Goal: Find specific page/section: Find specific page/section

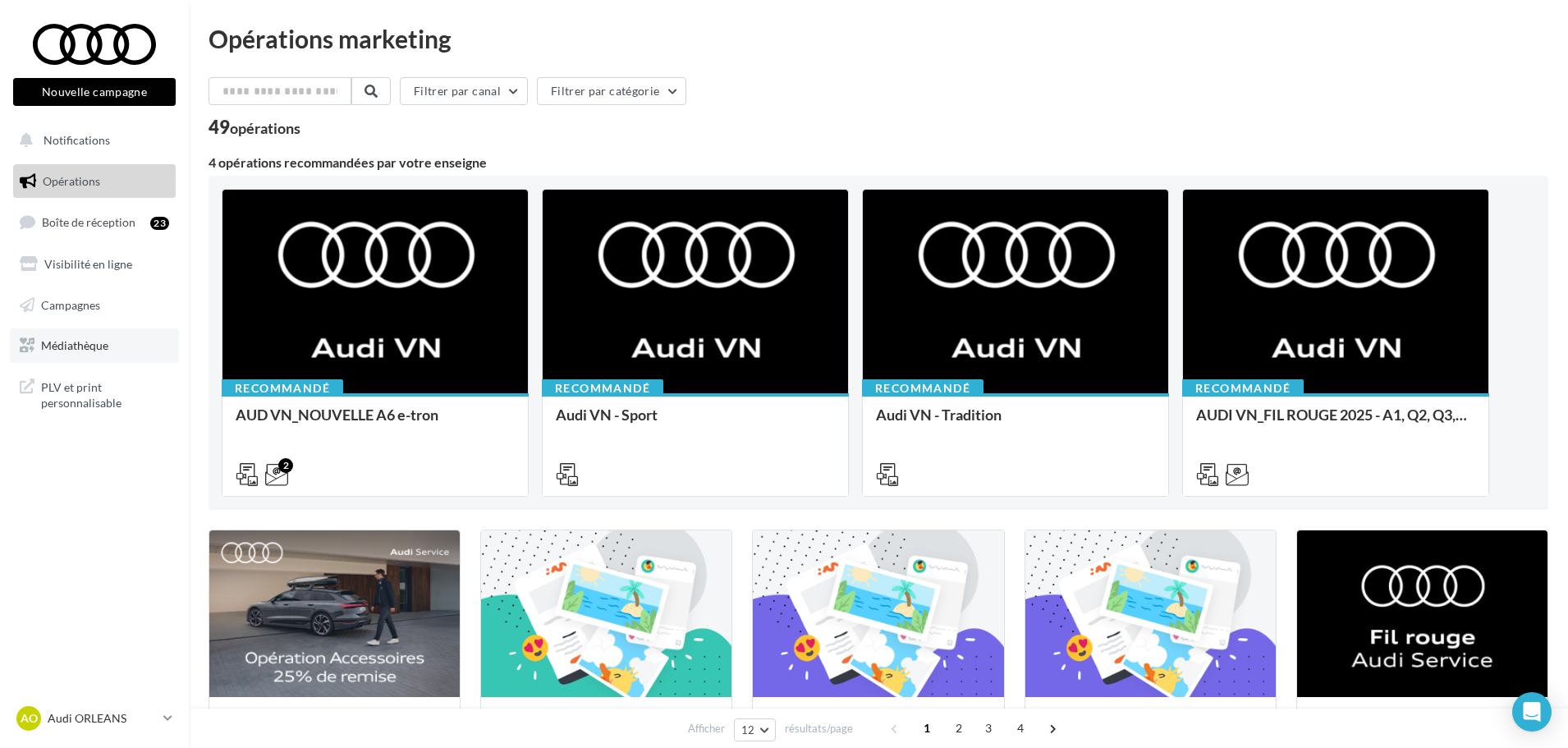
click at [74, 347] on span "Médiathèque" at bounding box center [74, 345] width 68 height 14
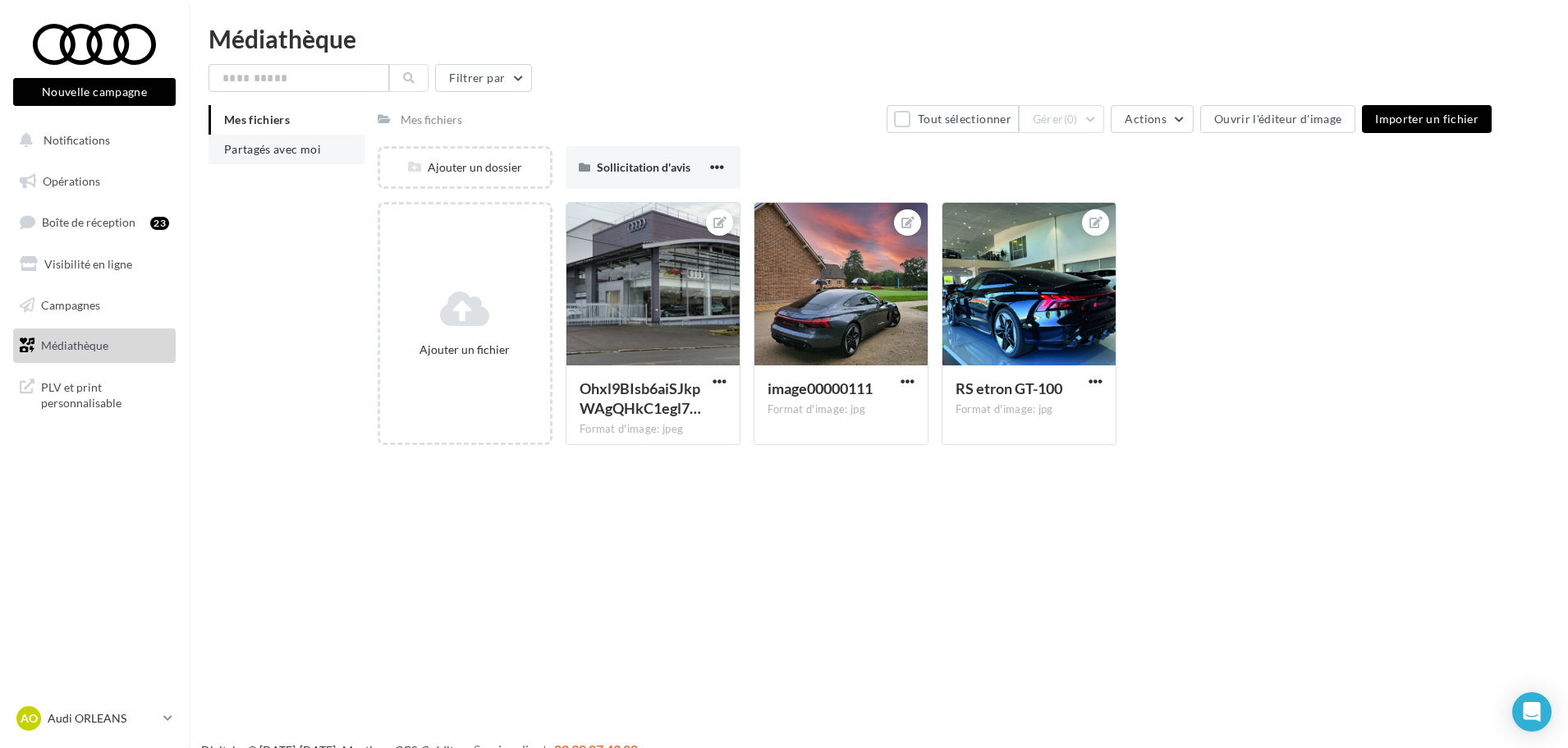
click at [272, 152] on span "Partagés avec moi" at bounding box center [272, 149] width 97 height 14
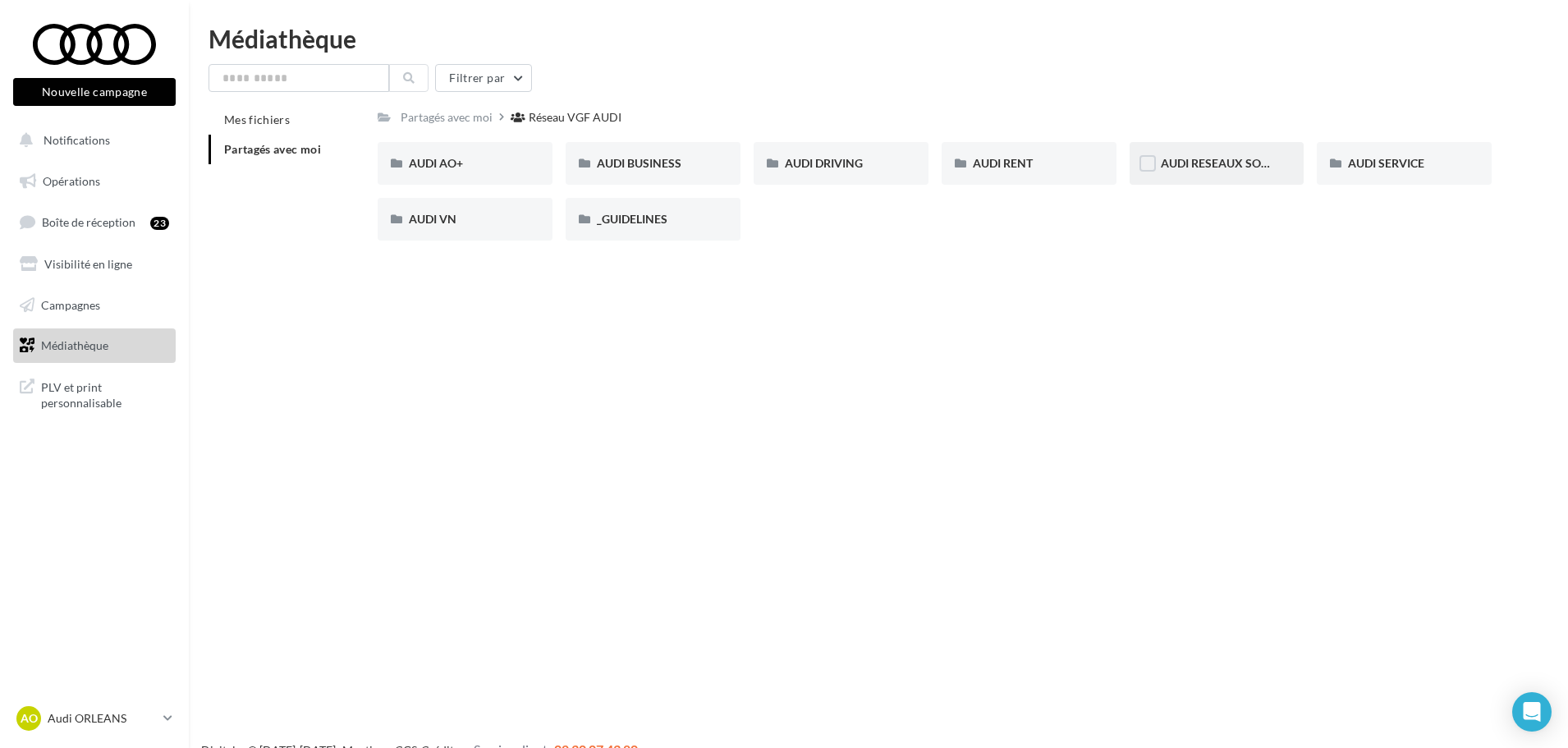
click at [1207, 172] on div "AUDI RESEAUX SOCIAUX" at bounding box center [1216, 163] width 112 height 16
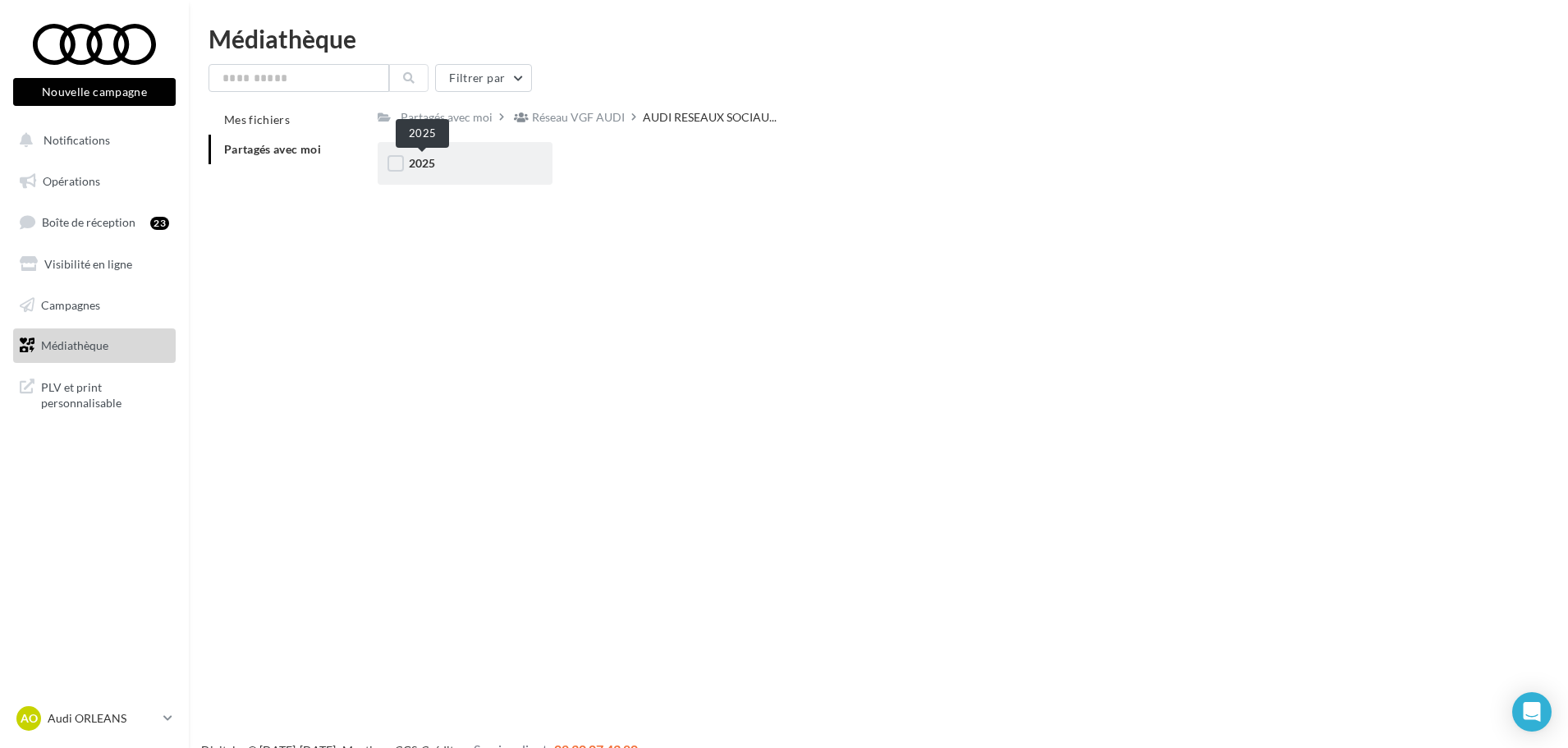
click at [430, 169] on span "2025" at bounding box center [422, 163] width 27 height 14
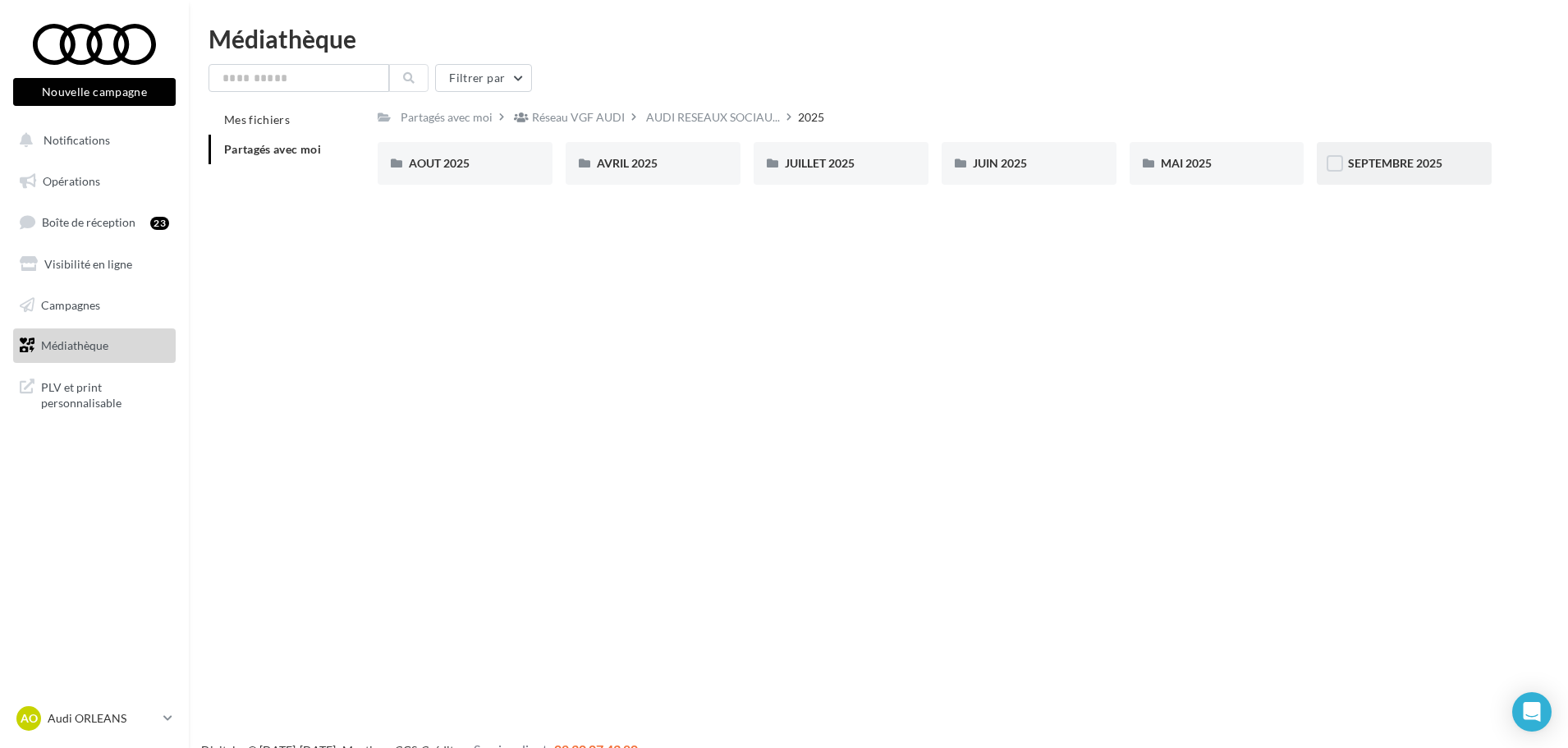
click at [1356, 174] on div "SEPTEMBRE 2025" at bounding box center [1404, 163] width 175 height 43
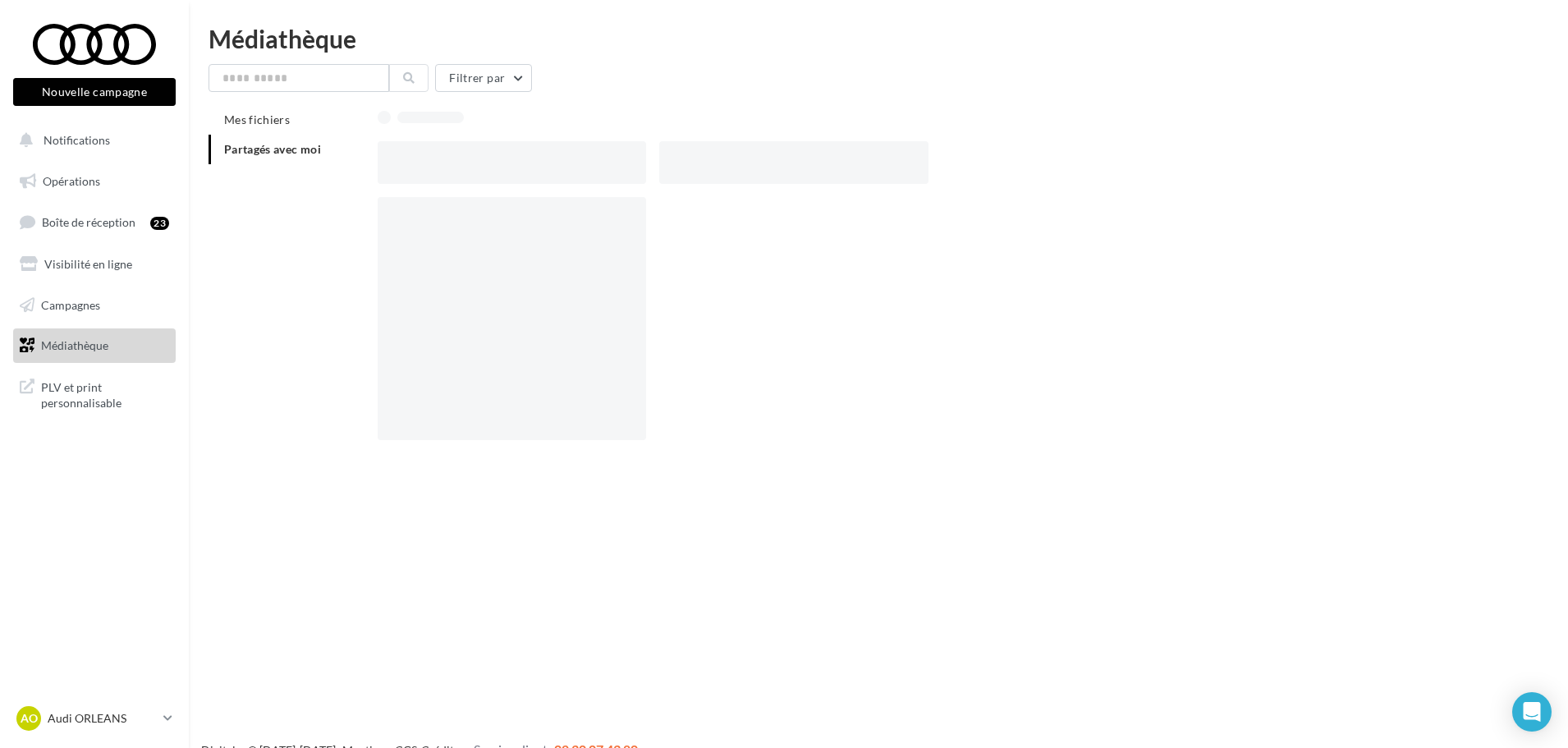
click at [1356, 174] on div at bounding box center [940, 162] width 1127 height 43
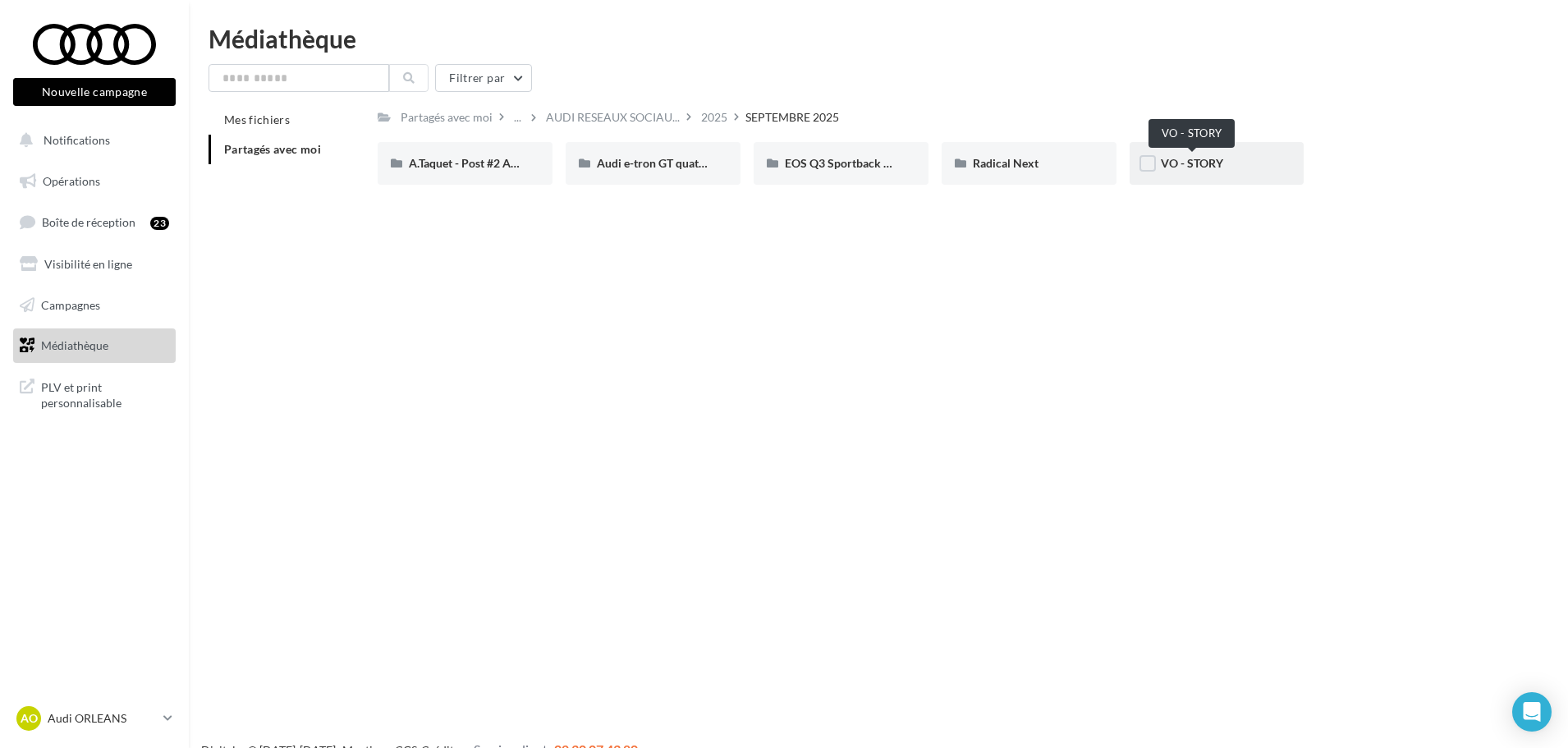
click at [1187, 166] on span "VO - STORY" at bounding box center [1191, 163] width 62 height 14
click at [479, 161] on span "A.Taquet - Post #2 Audi RS6" at bounding box center [479, 163] width 141 height 14
click at [1209, 166] on span "VO - STORY" at bounding box center [1191, 163] width 62 height 14
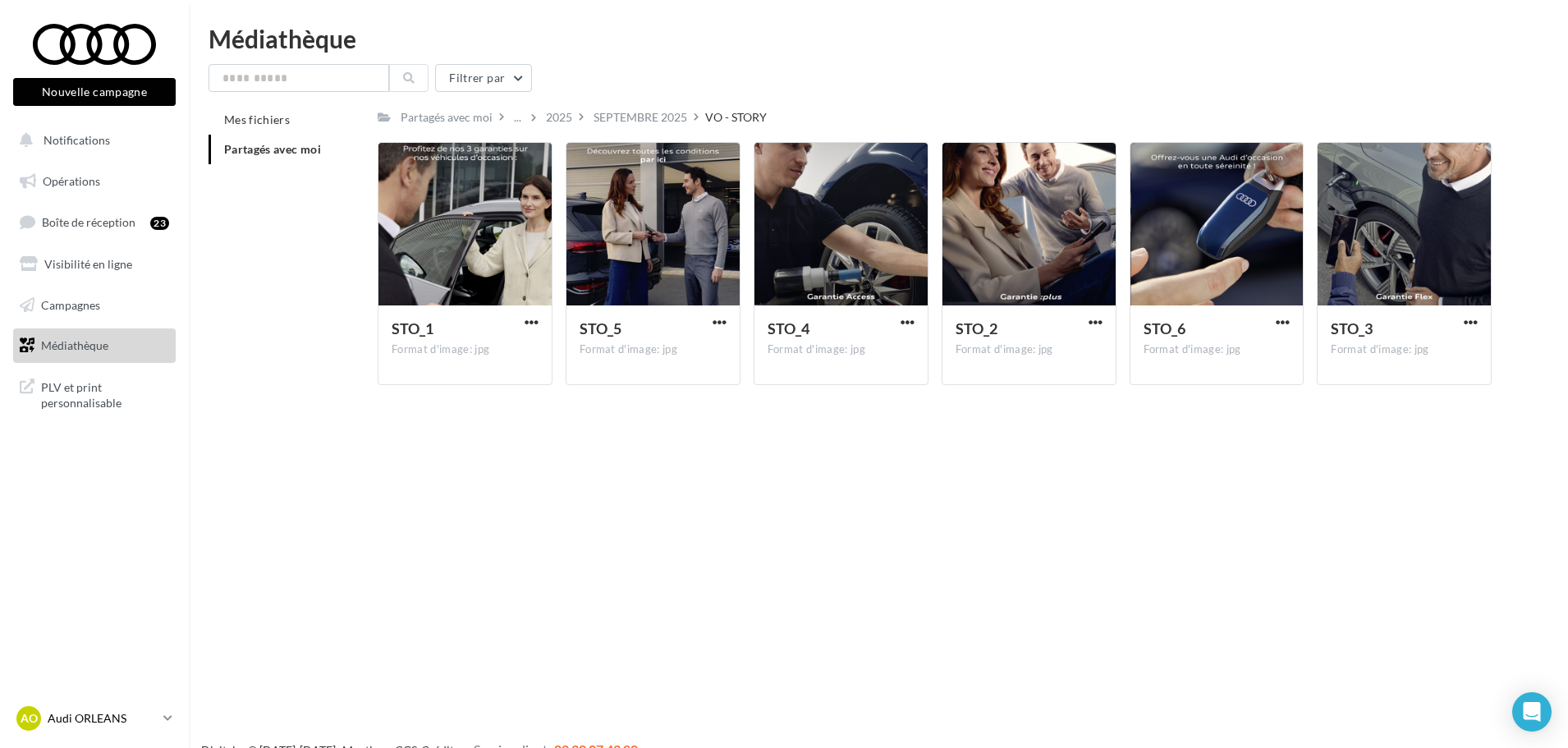
click at [169, 715] on icon at bounding box center [167, 718] width 9 height 14
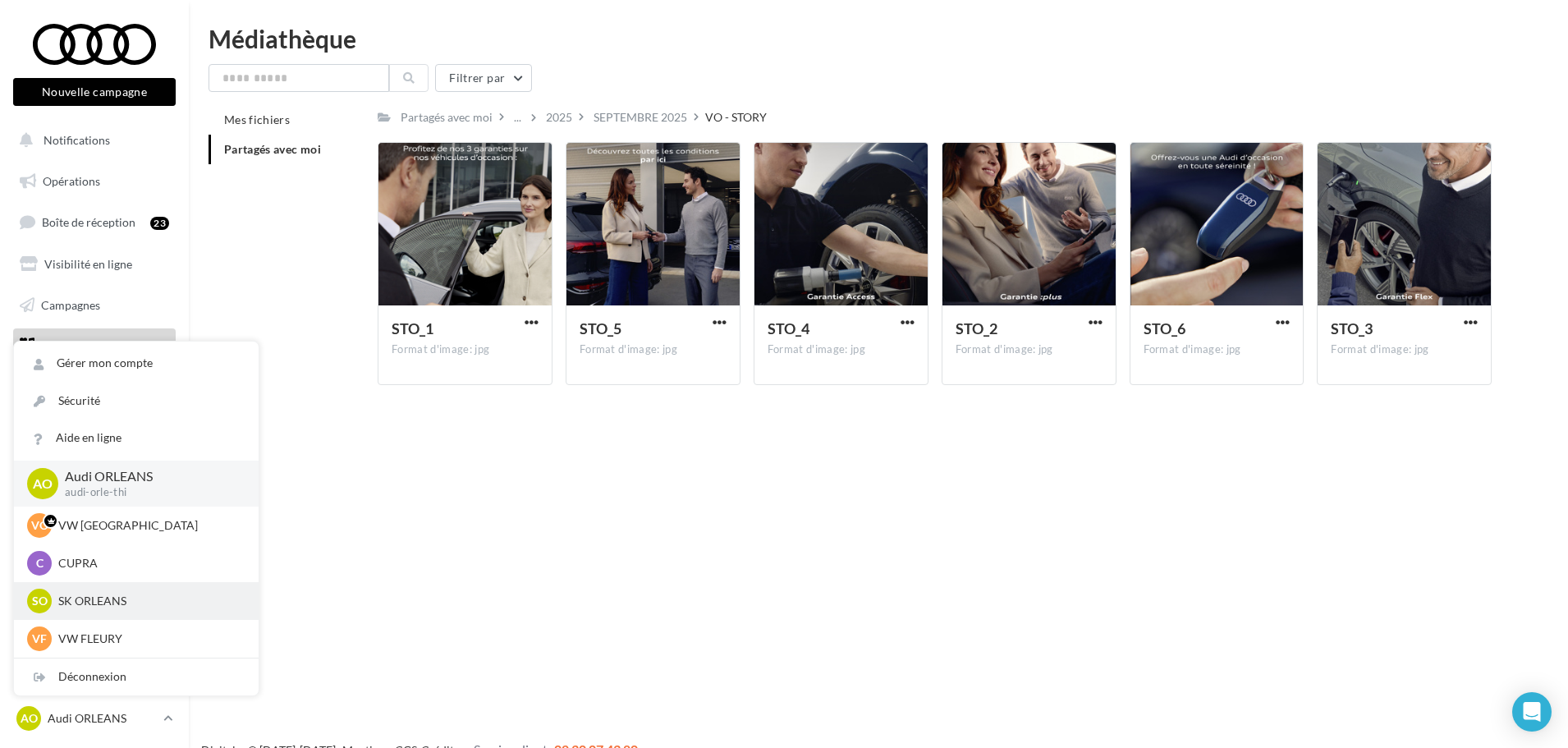
click at [185, 604] on p "SK ORLEANS" at bounding box center [149, 600] width 181 height 16
